Goal: Information Seeking & Learning: Check status

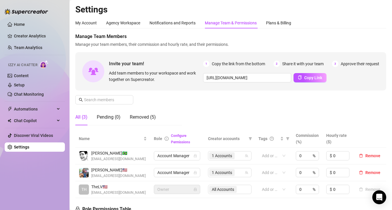
click at [304, 60] on div "Invite your team! Add team members to your workspace and work together on Super…" at bounding box center [230, 71] width 311 height 38
click at [304, 63] on span "Share it with your team" at bounding box center [302, 64] width 41 height 6
click at [31, 49] on link "Team Analytics" at bounding box center [28, 47] width 28 height 5
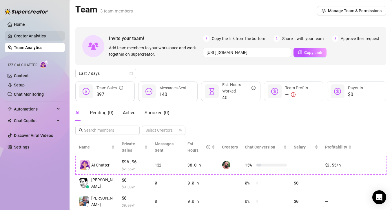
click at [39, 37] on link "Creator Analytics" at bounding box center [37, 35] width 46 height 9
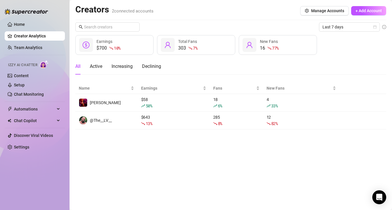
click at [330, 33] on div "Last 7 days $700 10 % Earnings 303 7 % Total Fans 16 77 % New Fans All Active I…" at bounding box center [230, 75] width 311 height 107
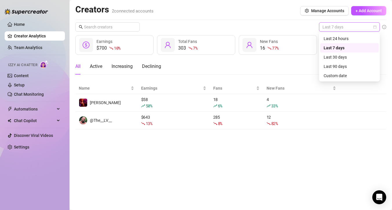
click at [333, 25] on span "Last 7 days" at bounding box center [350, 27] width 54 height 9
click at [333, 66] on div "Last 90 days" at bounding box center [350, 66] width 52 height 6
